Goal: Navigation & Orientation: Go to known website

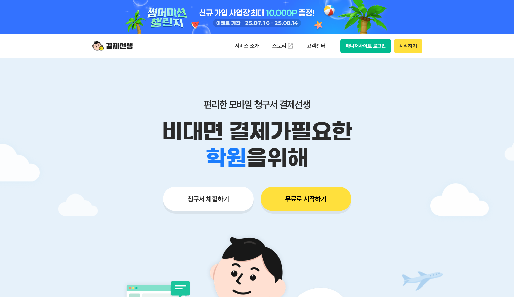
click at [360, 41] on button "매니저사이트 로그인" at bounding box center [365, 46] width 51 height 14
click at [381, 48] on button "매니저사이트 로그인" at bounding box center [365, 46] width 51 height 14
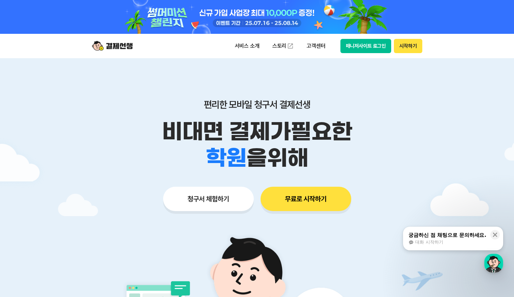
click at [366, 50] on button "매니저사이트 로그인" at bounding box center [365, 46] width 51 height 14
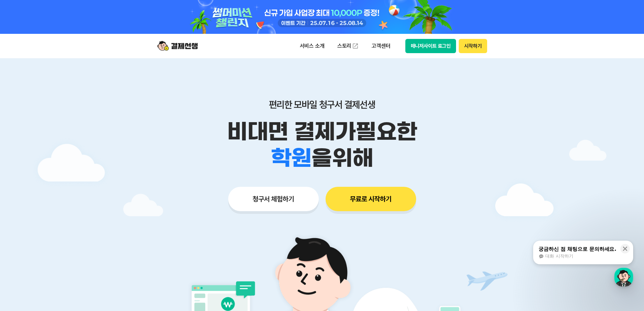
click at [428, 48] on button "매니저사이트 로그인" at bounding box center [431, 46] width 51 height 14
